Goal: Transaction & Acquisition: Purchase product/service

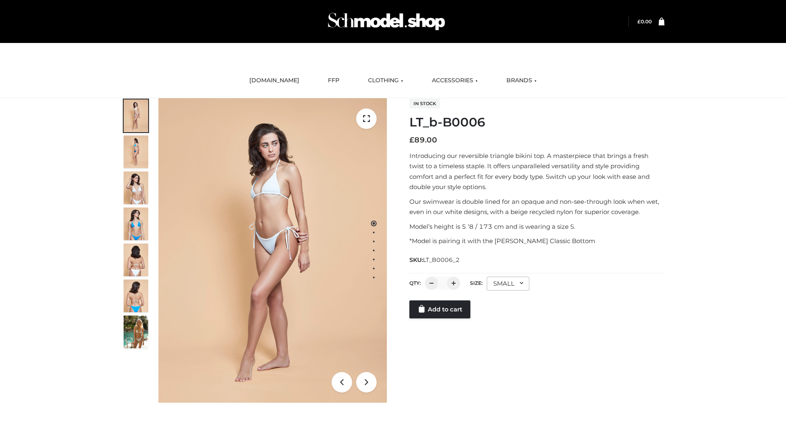
click at [441, 319] on link "Add to cart" at bounding box center [439, 310] width 61 height 18
